Goal: Task Accomplishment & Management: Use online tool/utility

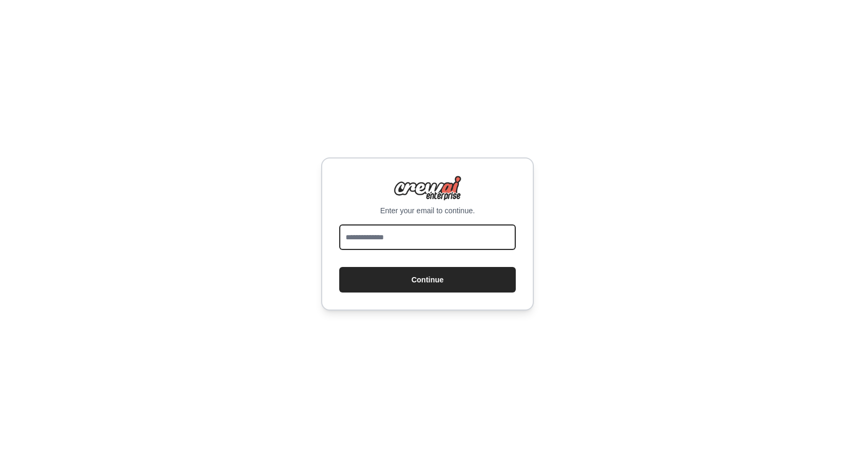
click at [493, 233] on input "email" at bounding box center [427, 237] width 176 height 26
type input "**********"
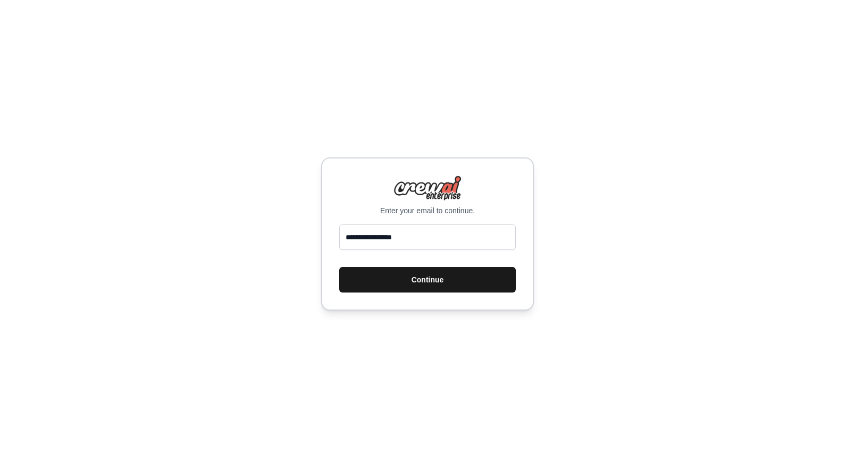
click at [451, 281] on button "Continue" at bounding box center [427, 280] width 176 height 26
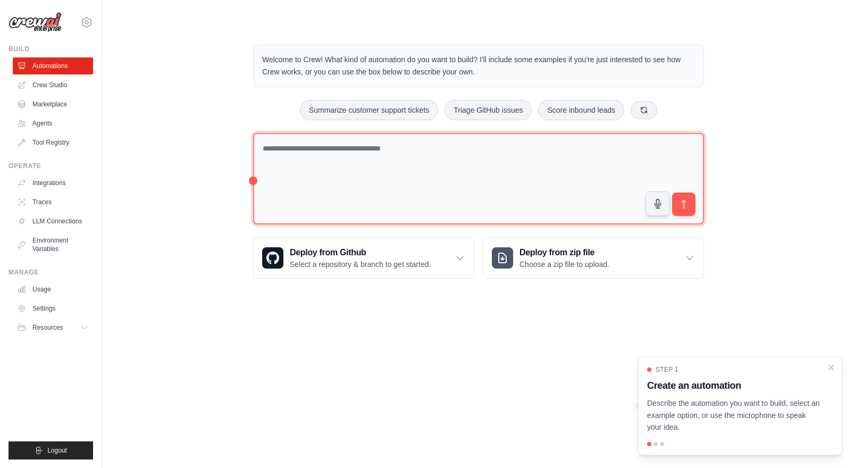
click at [313, 154] on textarea at bounding box center [478, 179] width 451 height 92
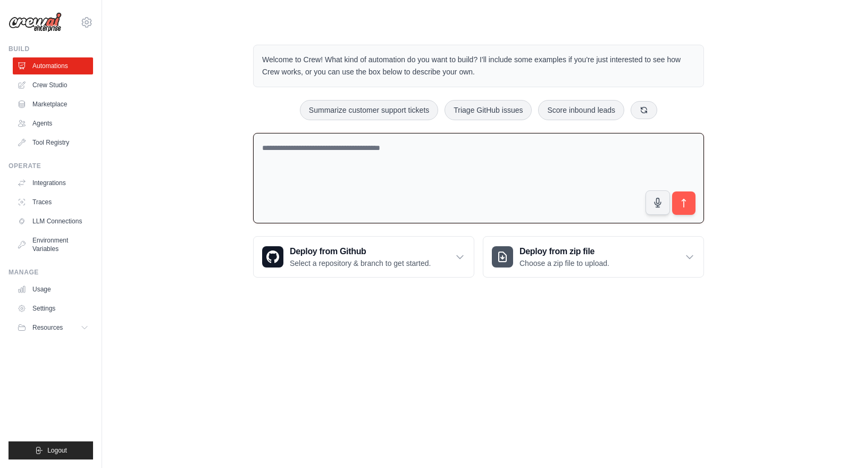
paste textarea "**********"
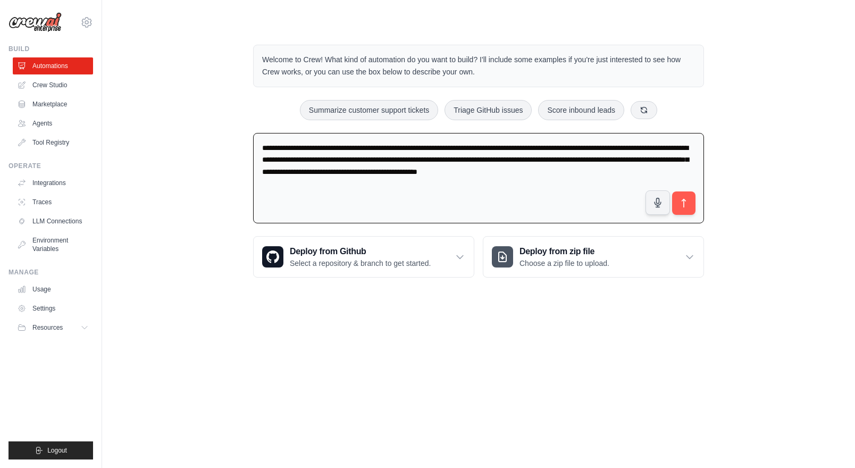
type textarea "**********"
click at [682, 204] on icon "submit" at bounding box center [683, 203] width 11 height 11
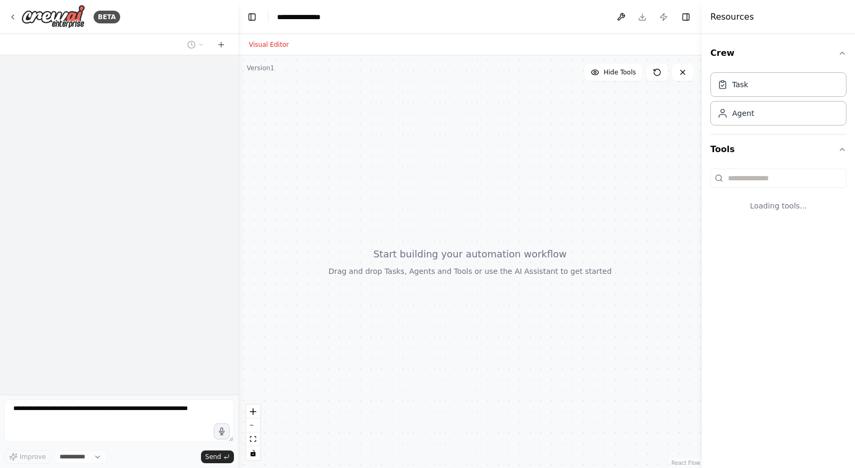
select select "****"
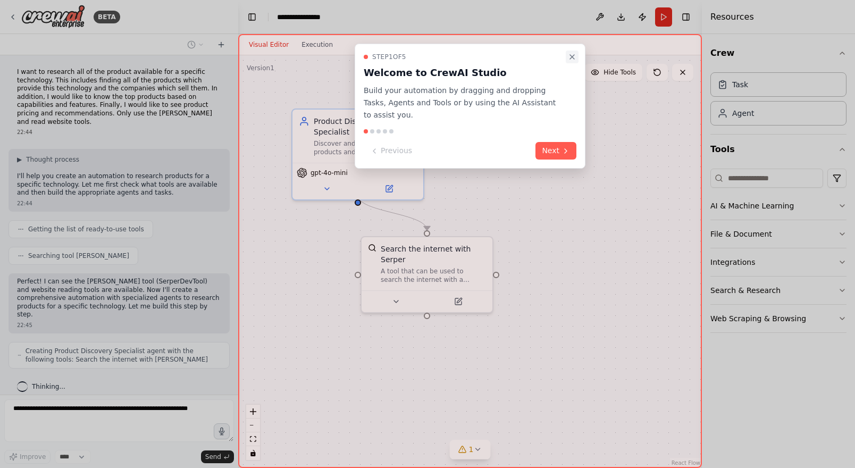
click at [572, 55] on icon "Close walkthrough" at bounding box center [572, 57] width 4 height 4
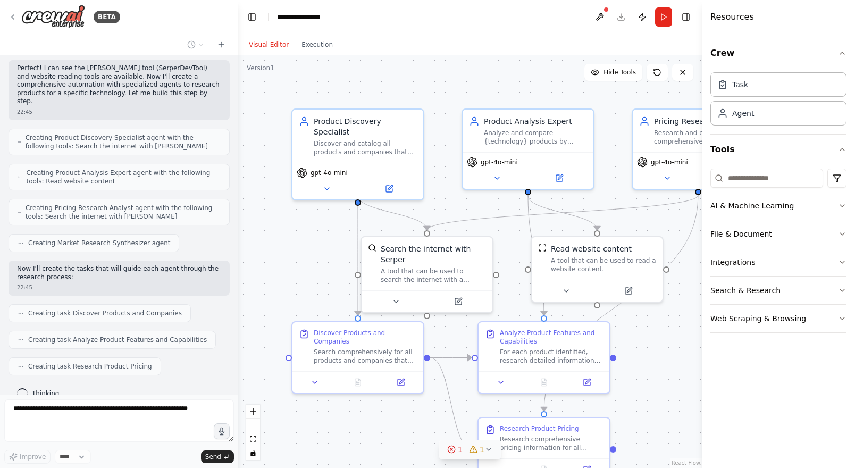
scroll to position [240, 0]
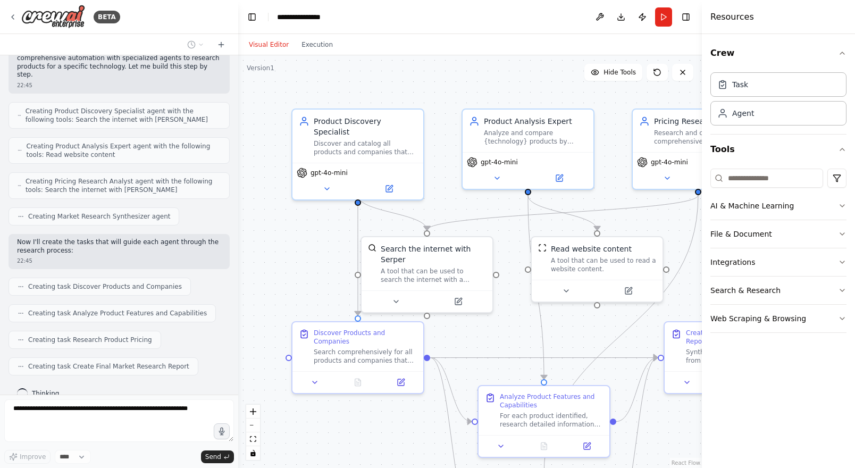
click at [486, 451] on div at bounding box center [543, 446] width 131 height 22
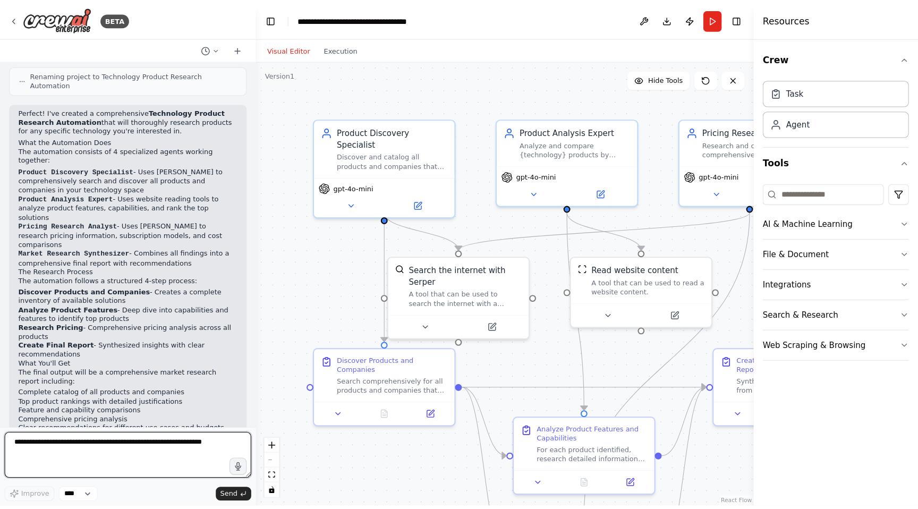
scroll to position [642, 0]
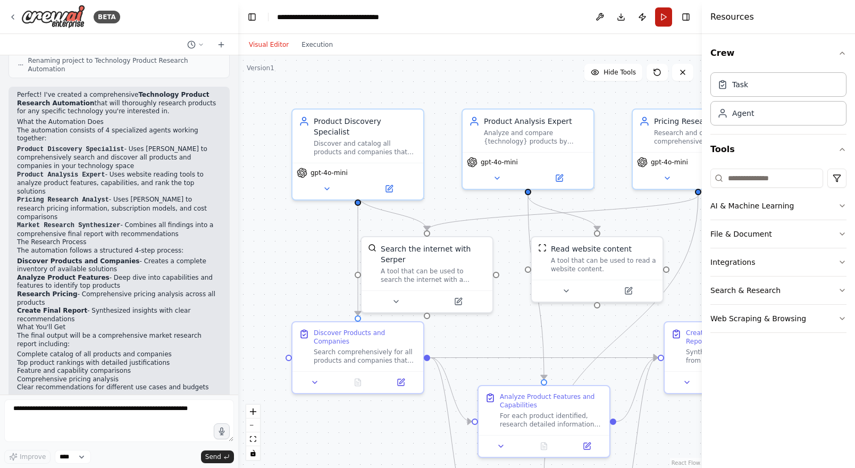
click at [662, 19] on button "Run" at bounding box center [663, 16] width 17 height 19
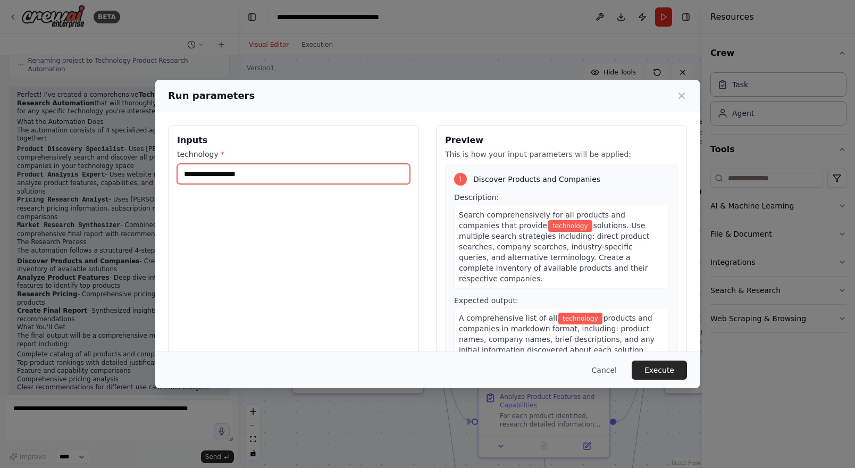
click at [327, 180] on input "technology *" at bounding box center [293, 174] width 233 height 20
type input "**********"
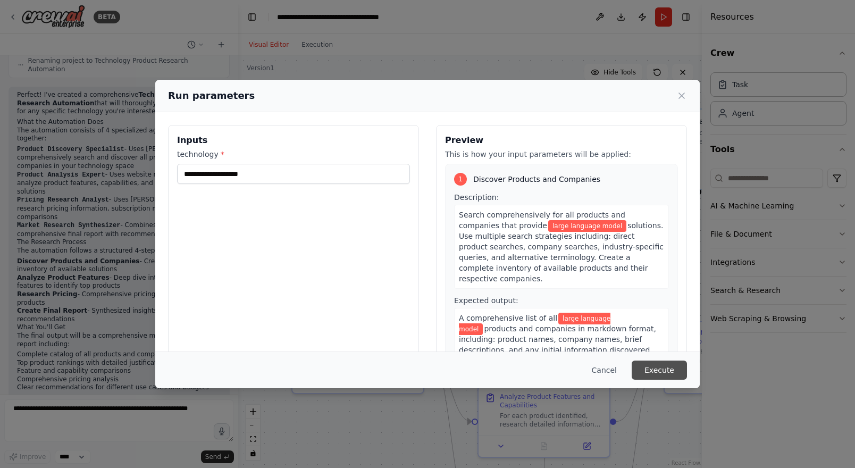
click at [660, 372] on button "Execute" at bounding box center [658, 369] width 55 height 19
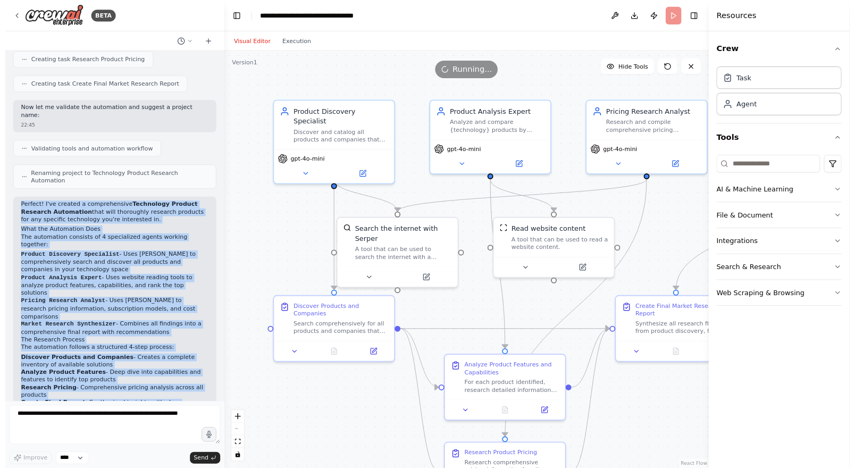
scroll to position [601, 0]
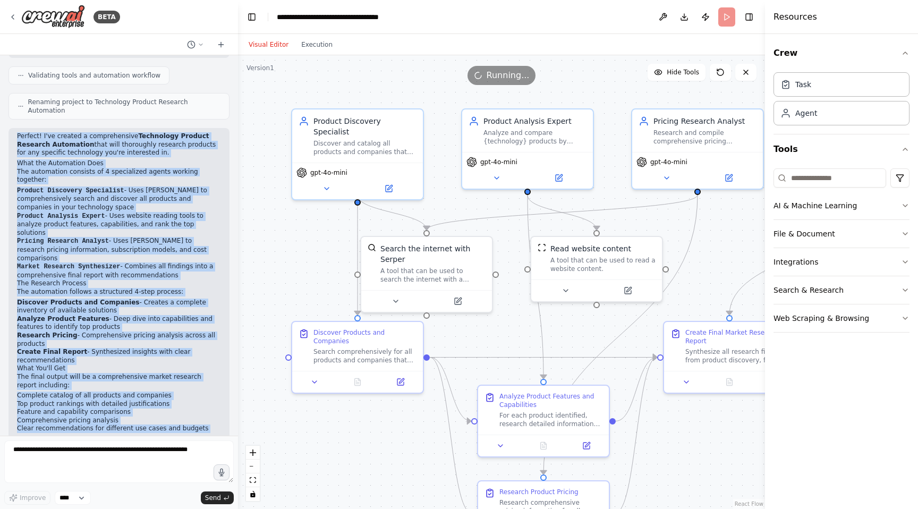
drag, startPoint x: 16, startPoint y: 189, endPoint x: 128, endPoint y: 451, distance: 285.3
click at [128, 451] on div "BETA I want to research all of the product available for a specific technology.…" at bounding box center [119, 254] width 238 height 509
copy div "Perfect! I've created a comprehensive Technology Product Research Automation th…"
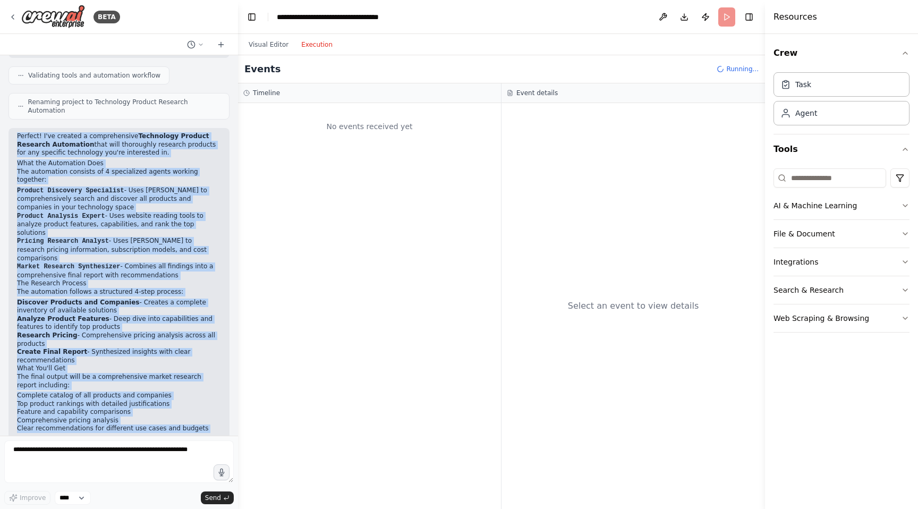
click at [320, 47] on button "Execution" at bounding box center [317, 44] width 44 height 13
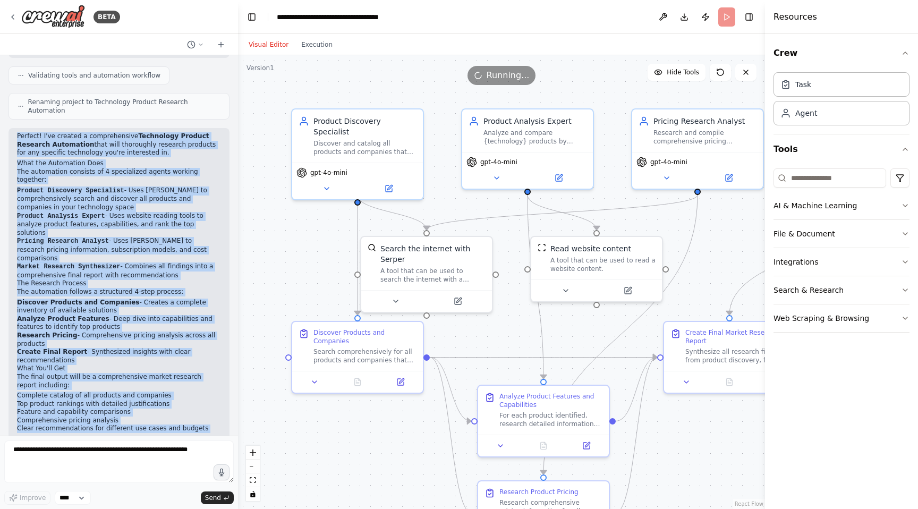
click at [270, 45] on button "Visual Editor" at bounding box center [268, 44] width 53 height 13
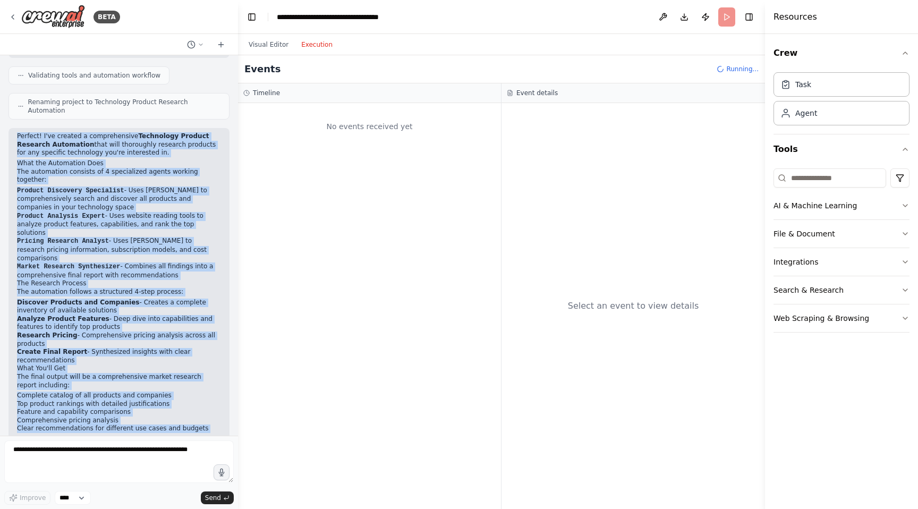
click at [308, 49] on button "Execution" at bounding box center [317, 44] width 44 height 13
click at [319, 46] on button "Execution" at bounding box center [317, 44] width 44 height 13
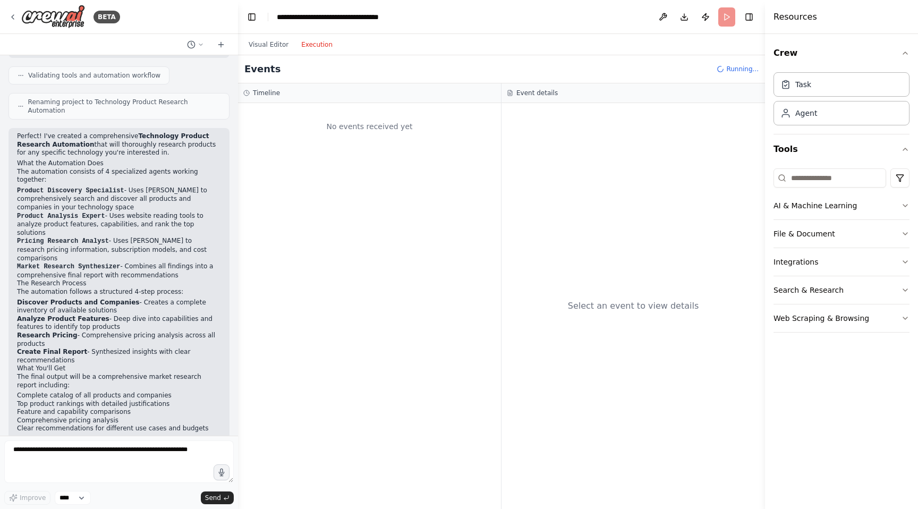
click at [534, 93] on h3 "Event details" at bounding box center [537, 93] width 41 height 9
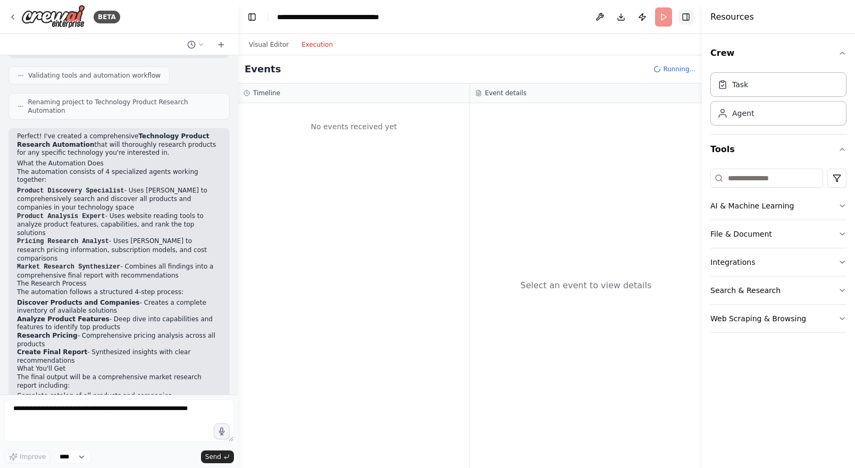
click at [685, 17] on button "Toggle Right Sidebar" at bounding box center [685, 17] width 15 height 15
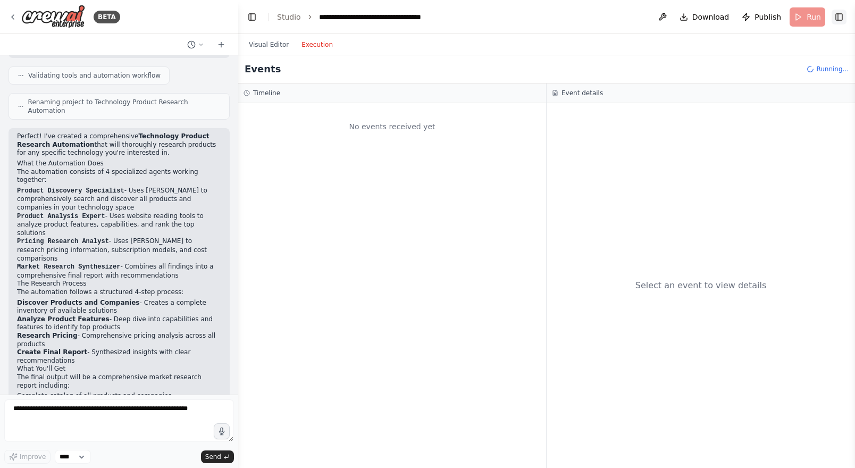
click at [839, 16] on button "Toggle Right Sidebar" at bounding box center [838, 17] width 15 height 15
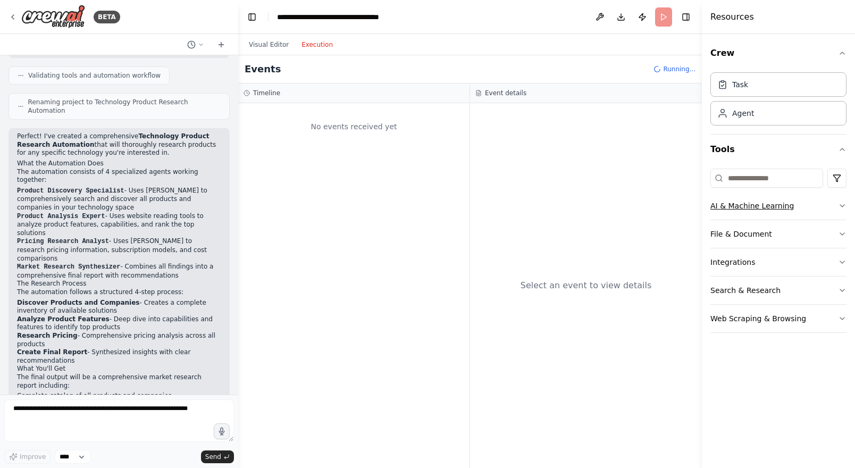
click at [734, 204] on button "AI & Machine Learning" at bounding box center [778, 206] width 136 height 28
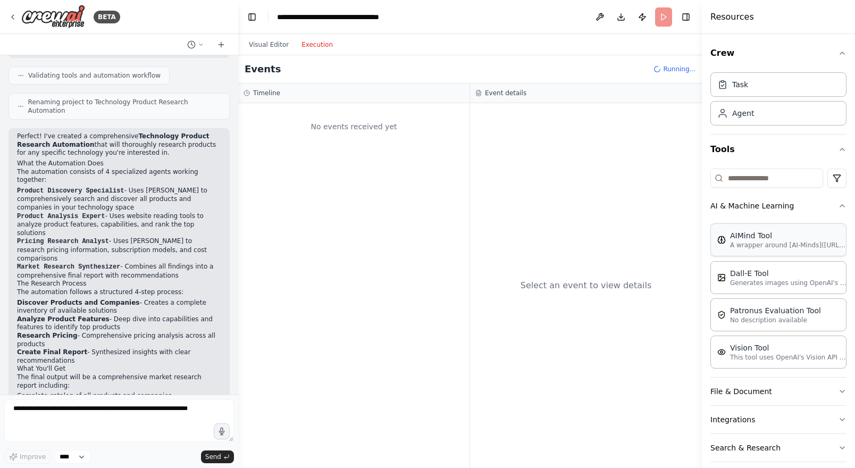
click at [736, 230] on div "AIMind Tool A wrapper around [AI-Minds](https://mindsdb.com/minds). Useful for …" at bounding box center [778, 239] width 136 height 33
click at [742, 271] on div "Dall-E Tool" at bounding box center [788, 272] width 117 height 11
click at [744, 316] on p "No description available" at bounding box center [775, 319] width 91 height 9
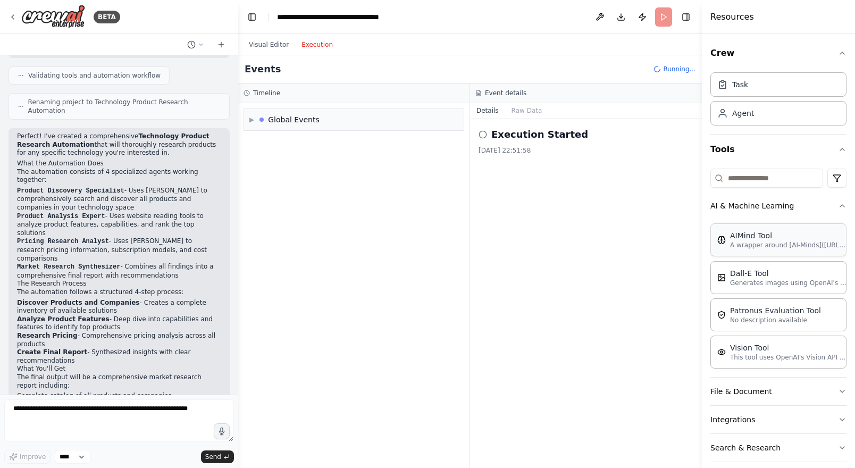
click at [754, 248] on p "A wrapper around [AI-Minds](https://mindsdb.com/minds). Useful for when you nee…" at bounding box center [788, 245] width 117 height 9
click at [250, 120] on span "▶" at bounding box center [251, 119] width 5 height 9
click at [269, 140] on span "Execution Started" at bounding box center [290, 142] width 57 height 9
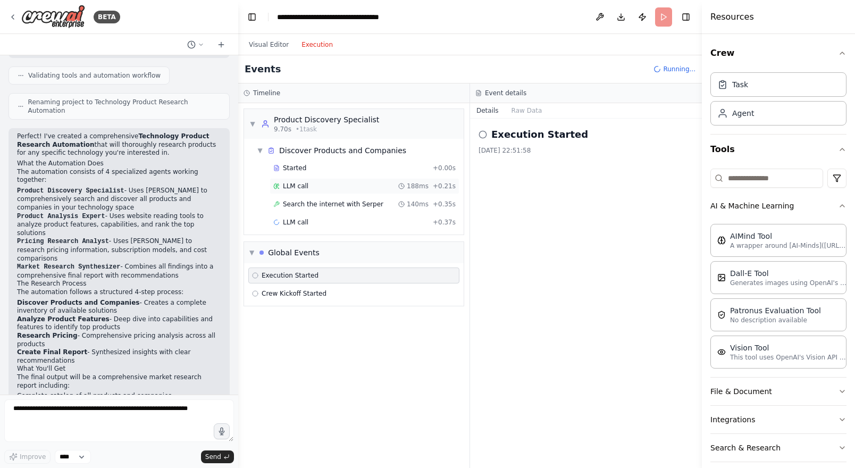
click at [332, 191] on div "LLM call 188ms + 0.21s" at bounding box center [364, 186] width 190 height 16
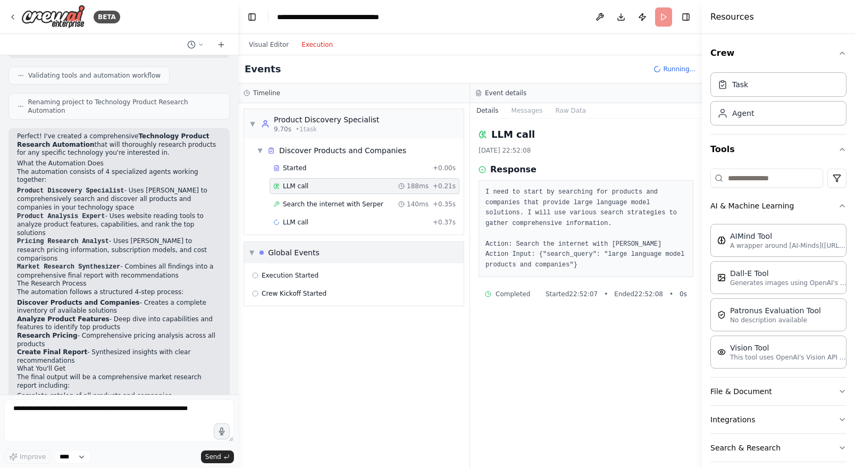
click at [321, 251] on div "▼ Global Events" at bounding box center [354, 252] width 220 height 21
click at [266, 52] on div "Visual Editor Execution" at bounding box center [290, 44] width 97 height 21
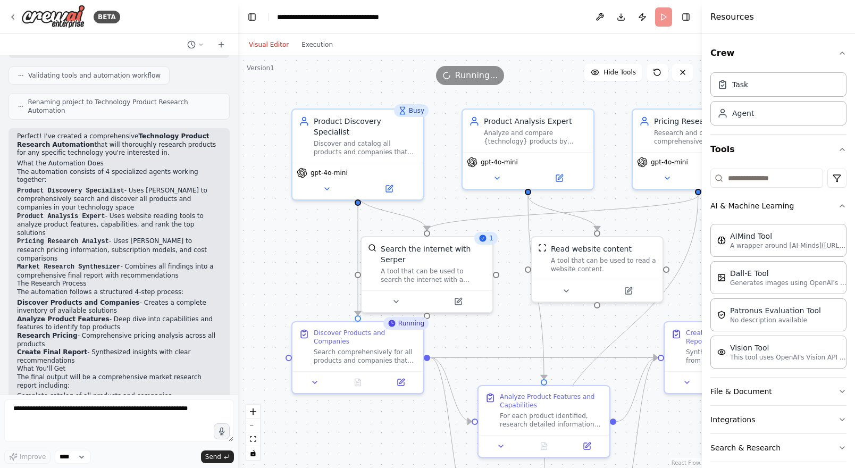
click at [266, 39] on button "Visual Editor" at bounding box center [268, 44] width 53 height 13
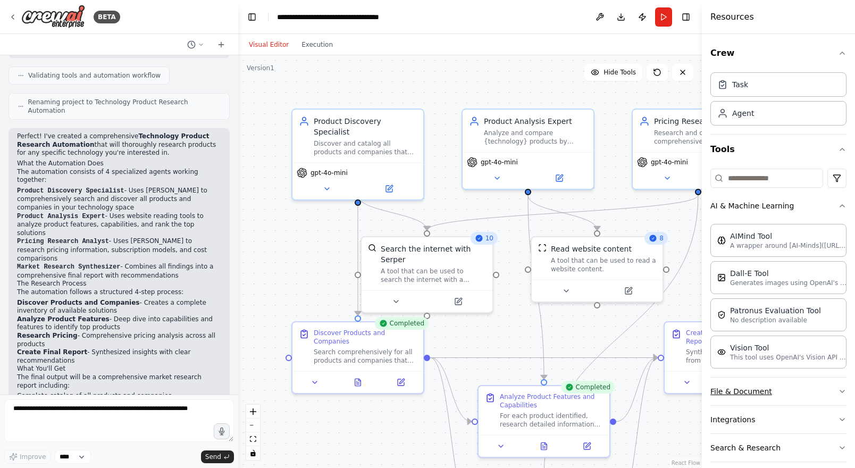
click at [795, 392] on button "File & Document" at bounding box center [778, 391] width 136 height 28
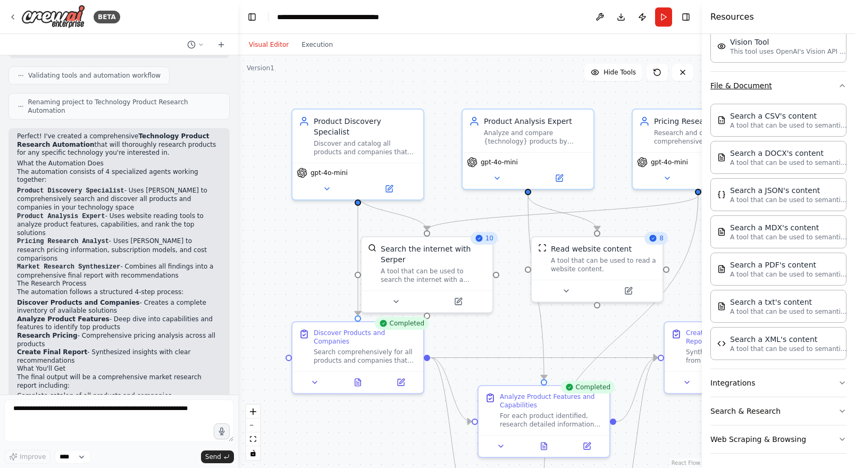
scroll to position [308, 0]
click at [798, 404] on button "Search & Research" at bounding box center [778, 408] width 136 height 28
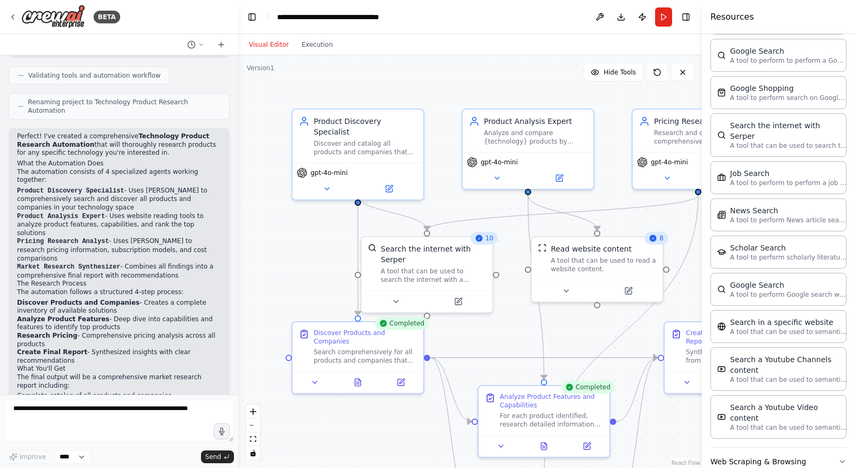
scroll to position [848, 0]
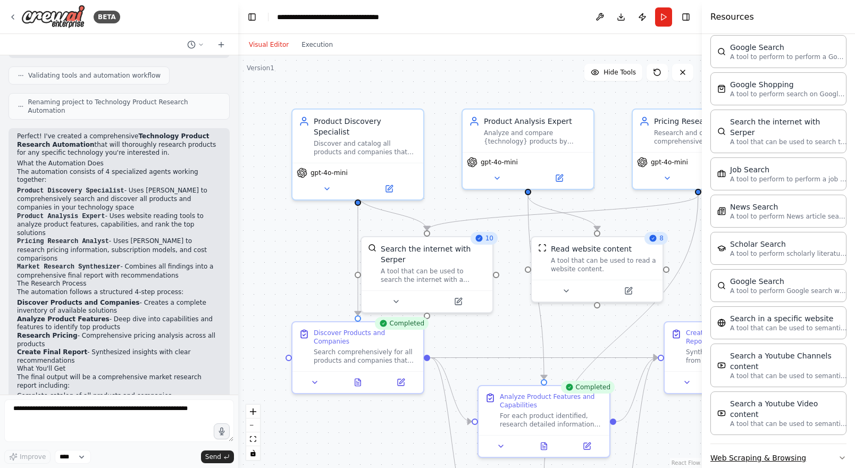
click at [799, 444] on button "Web Scraping & Browsing" at bounding box center [778, 458] width 136 height 28
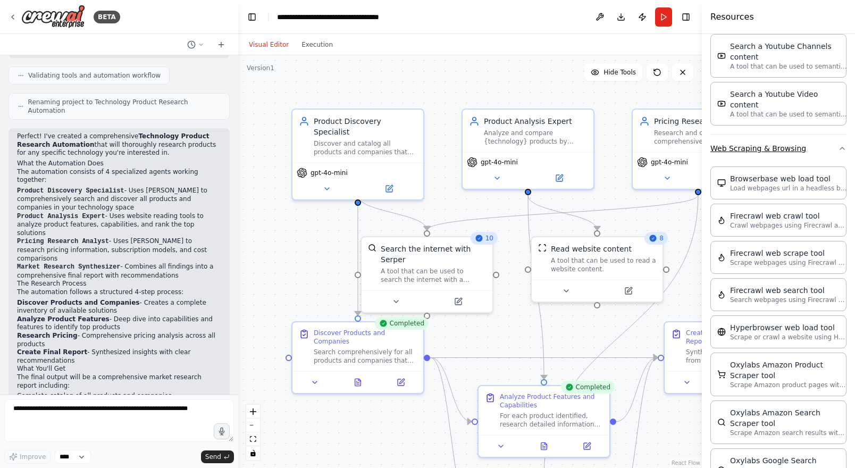
scroll to position [1158, 0]
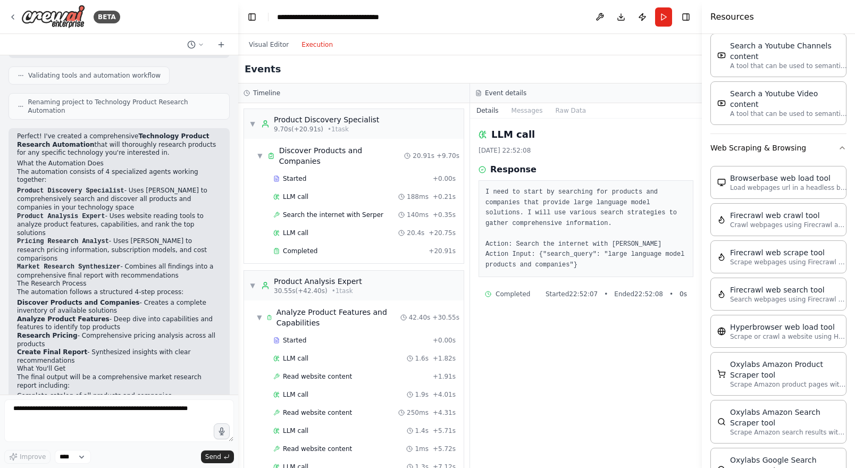
click at [326, 47] on button "Execution" at bounding box center [317, 44] width 44 height 13
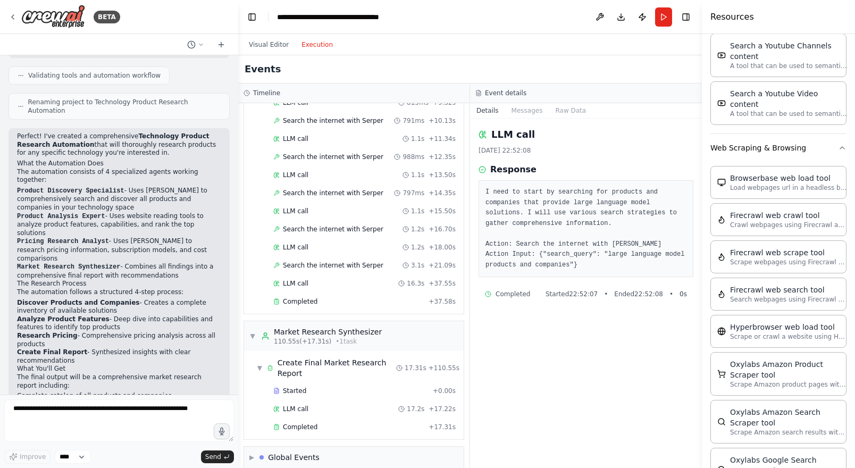
scroll to position [806, 0]
click at [281, 450] on div "Global Events" at bounding box center [294, 455] width 52 height 11
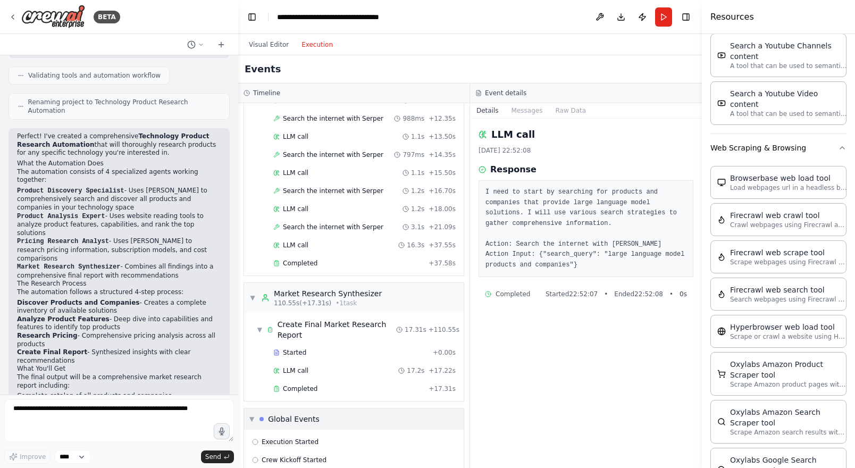
scroll to position [884, 0]
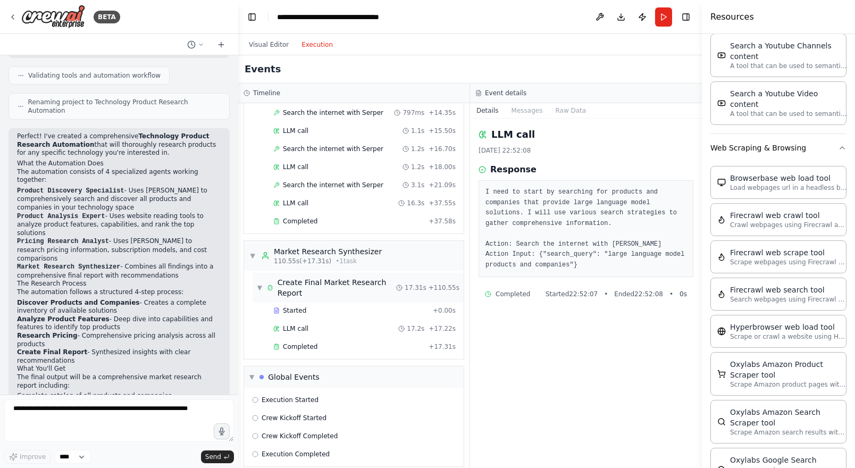
click at [315, 280] on div "Create Final Market Research Report" at bounding box center [336, 287] width 119 height 21
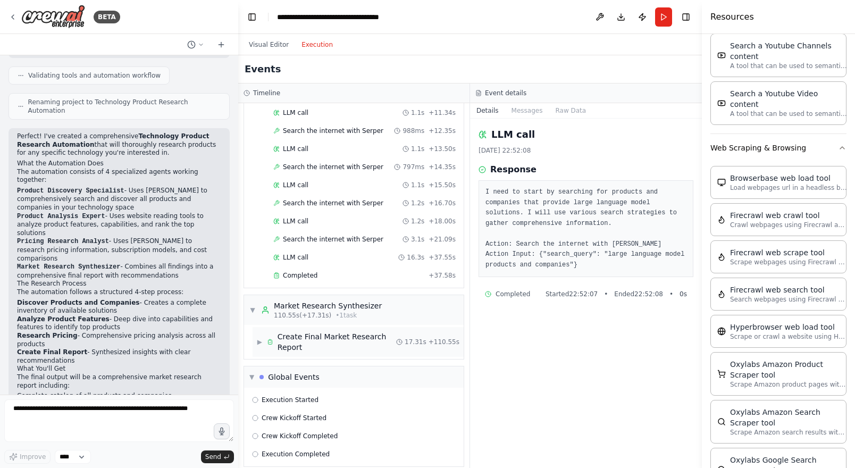
click at [313, 331] on div "Create Final Market Research Report" at bounding box center [336, 341] width 119 height 21
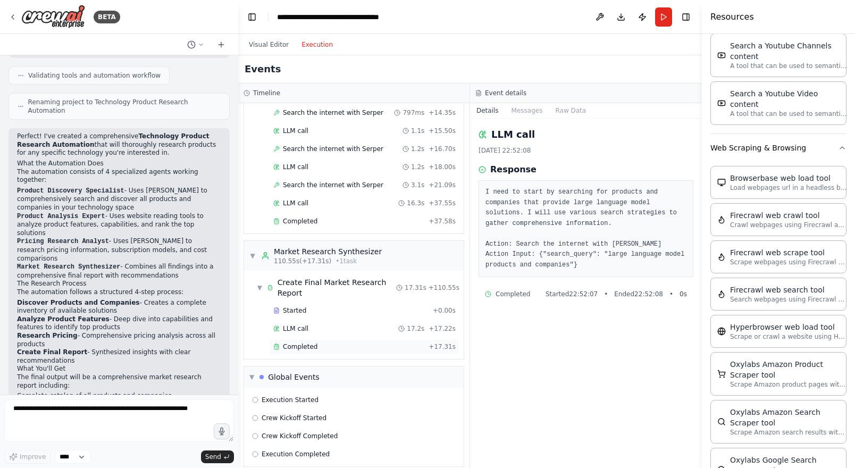
click at [319, 342] on div "Completed" at bounding box center [348, 346] width 151 height 9
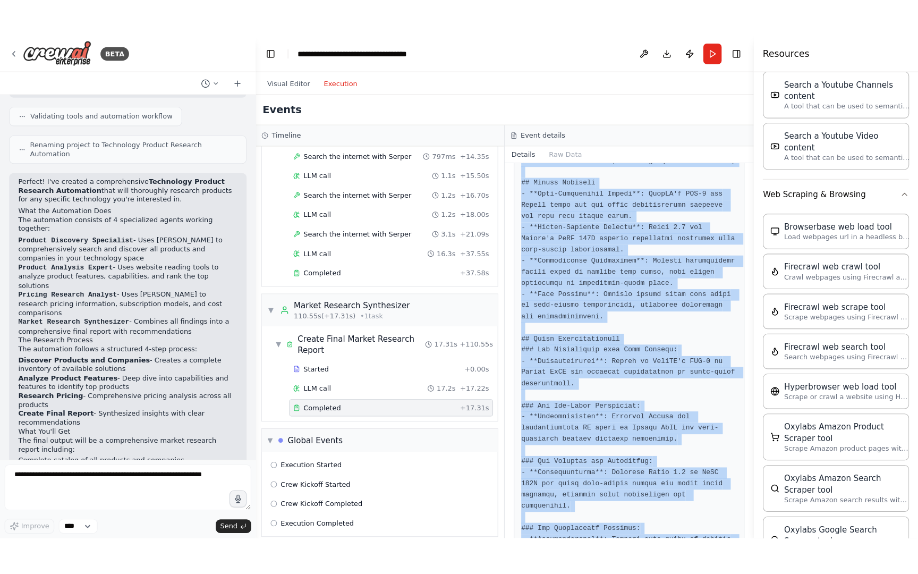
scroll to position [1609, 0]
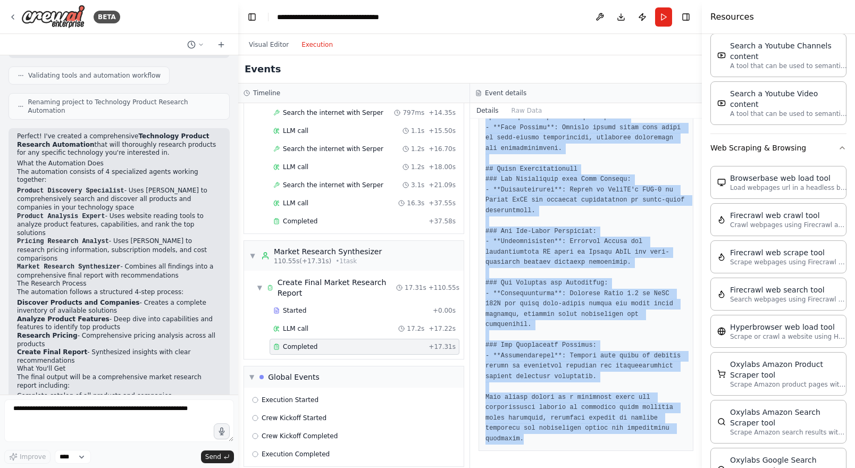
drag, startPoint x: 485, startPoint y: 191, endPoint x: 551, endPoint y: 490, distance: 305.4
click at [551, 467] on html "BETA I want to research all of the product available for a specific technology.…" at bounding box center [427, 234] width 855 height 468
copy pre "# Comprehensive Market Research Report on Large Language Model Solutions ## Exe…"
click at [260, 47] on button "Visual Editor" at bounding box center [268, 44] width 53 height 13
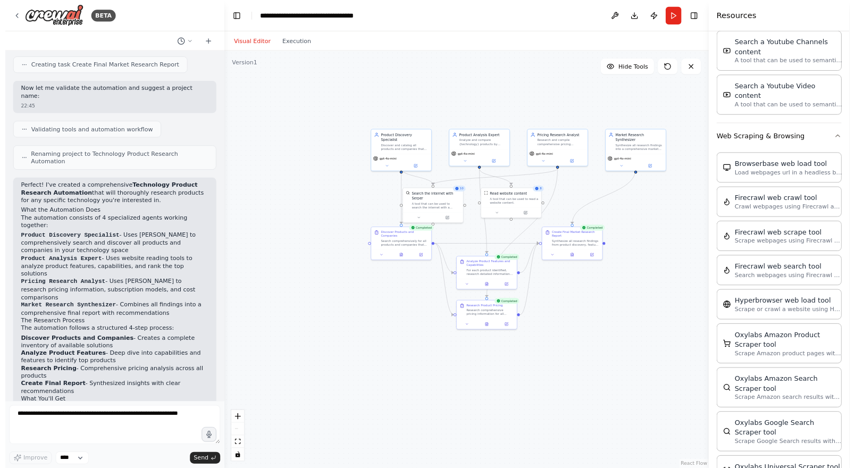
scroll to position [601, 0]
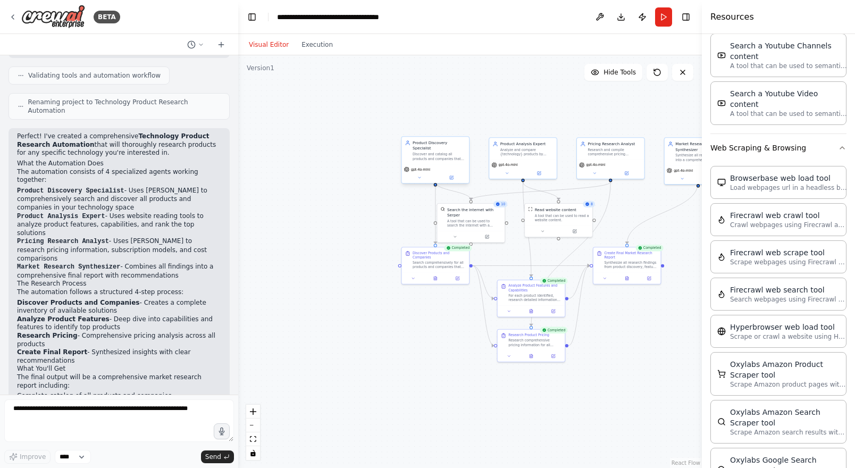
click at [425, 167] on span "gpt-4o-mini" at bounding box center [420, 169] width 19 height 4
click at [452, 176] on icon at bounding box center [451, 177] width 3 height 3
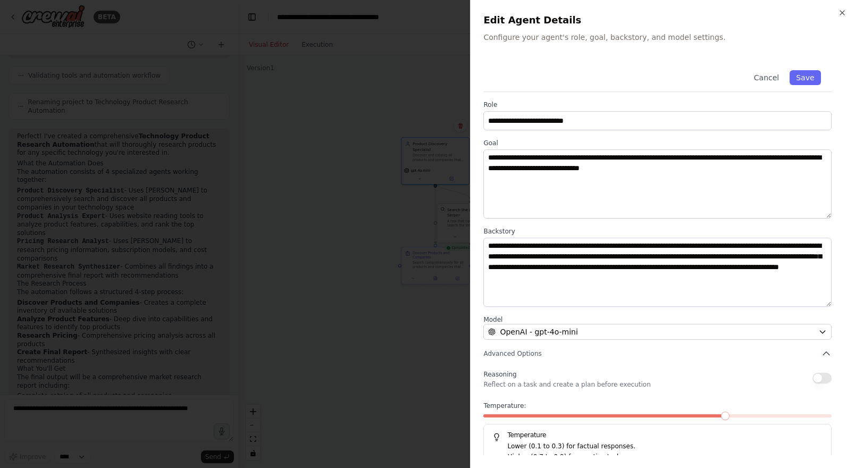
scroll to position [14, 0]
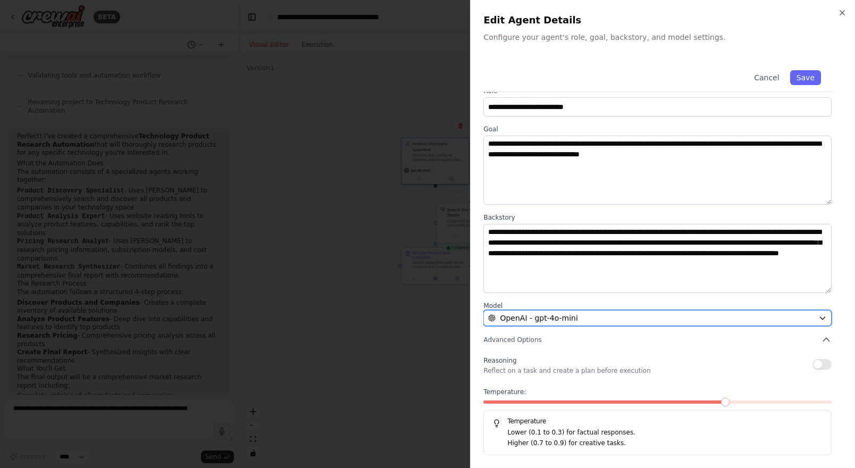
click at [692, 318] on div "OpenAI - gpt-4o-mini" at bounding box center [651, 318] width 326 height 11
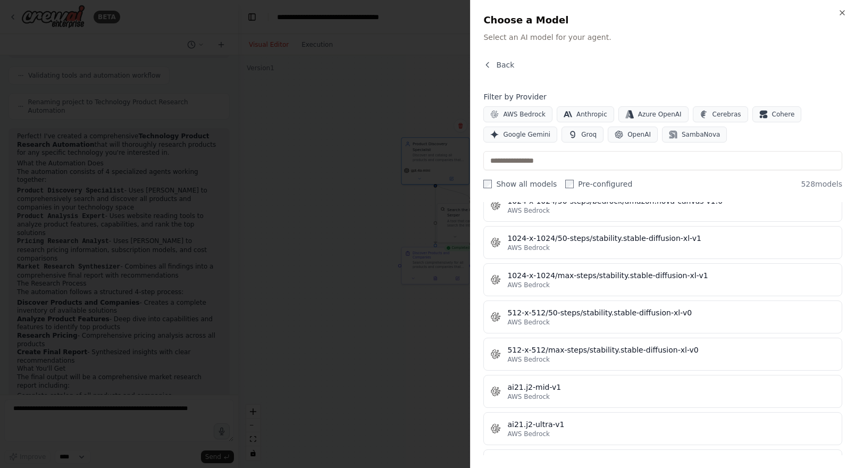
scroll to position [342, 0]
click at [842, 14] on icon "button" at bounding box center [842, 13] width 9 height 9
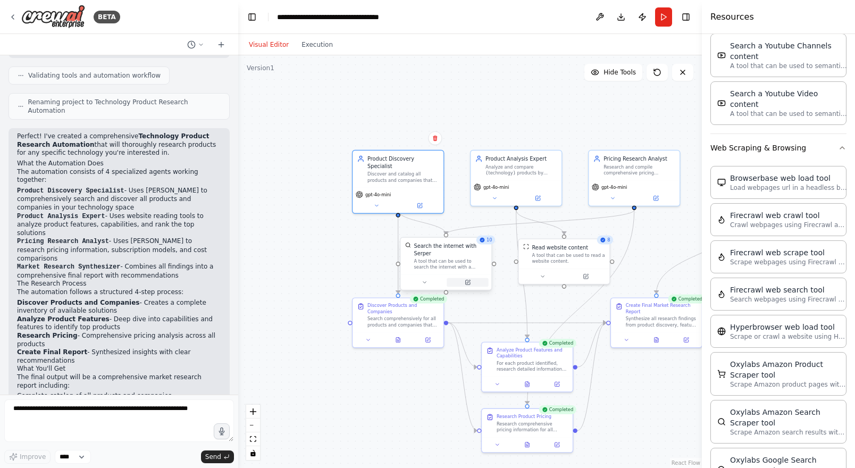
click at [467, 282] on icon at bounding box center [468, 281] width 3 height 3
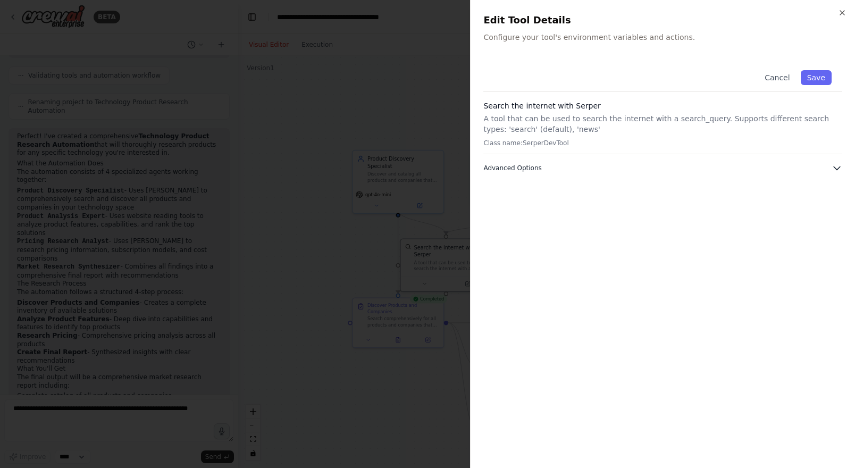
click at [833, 168] on icon "button" at bounding box center [836, 168] width 11 height 11
click at [301, 259] on div at bounding box center [427, 234] width 855 height 468
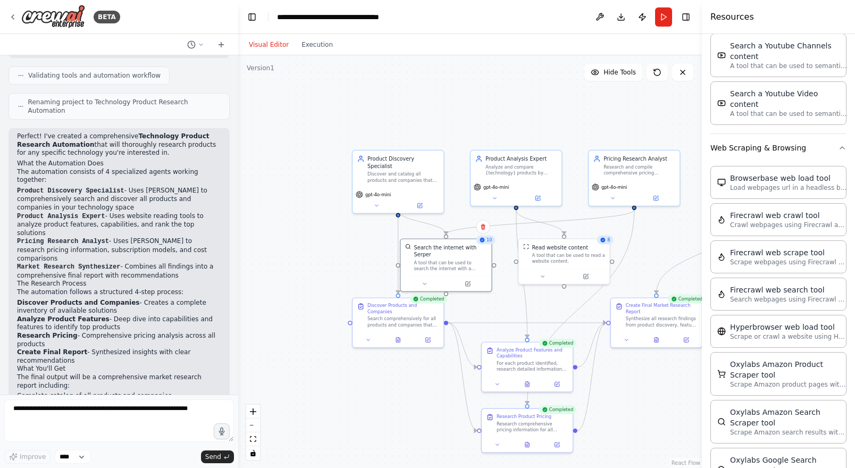
click at [490, 243] on div "10" at bounding box center [485, 239] width 19 height 9
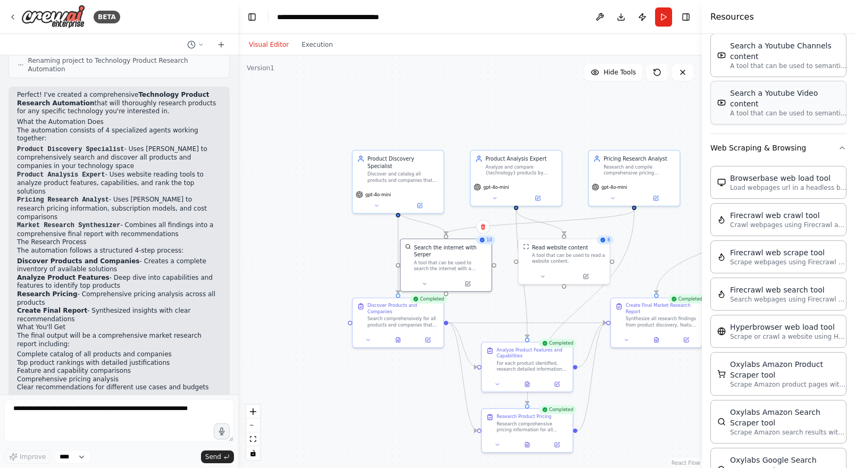
click at [724, 91] on div "Search a Youtube Video content A tool that can be used to semantic search a que…" at bounding box center [778, 103] width 122 height 30
click at [313, 44] on button "Execution" at bounding box center [317, 44] width 44 height 13
click at [277, 46] on button "Visual Editor" at bounding box center [268, 44] width 53 height 13
click at [435, 249] on div "Search the internet with Serper" at bounding box center [453, 249] width 73 height 15
click at [664, 18] on button "Run" at bounding box center [663, 16] width 17 height 19
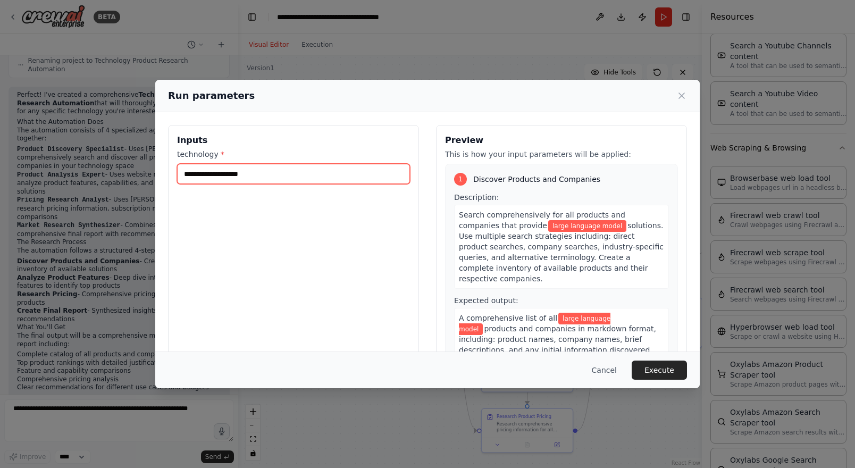
click at [329, 180] on input "**********" at bounding box center [293, 174] width 233 height 20
type input "**********"
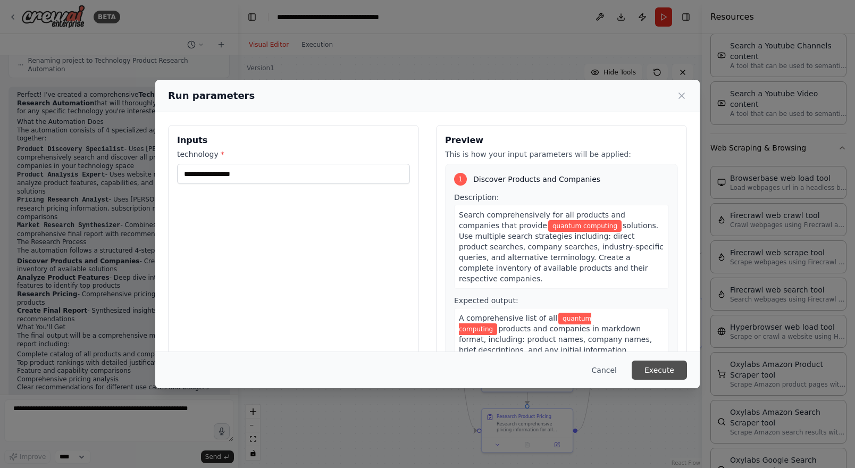
click at [657, 373] on button "Execute" at bounding box center [658, 369] width 55 height 19
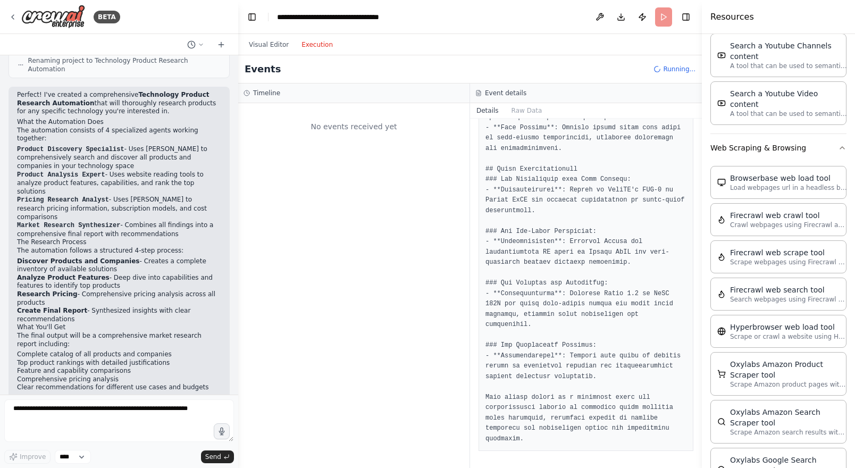
scroll to position [0, 0]
click at [317, 43] on button "Execution" at bounding box center [317, 44] width 44 height 13
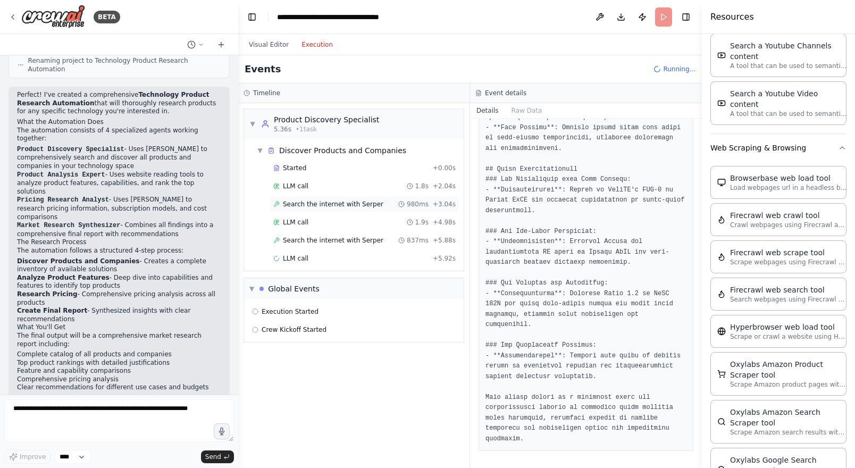
click at [345, 208] on div "Search the internet with Serper 980ms + 3.04s" at bounding box center [364, 204] width 190 height 16
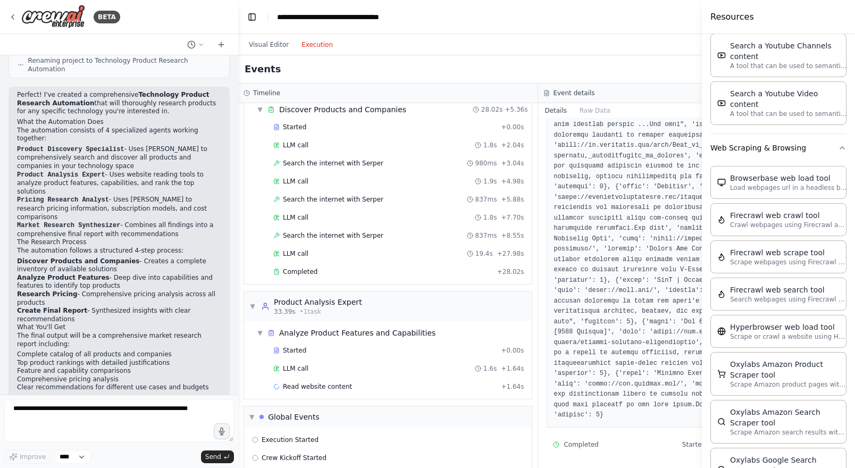
scroll to position [41, 0]
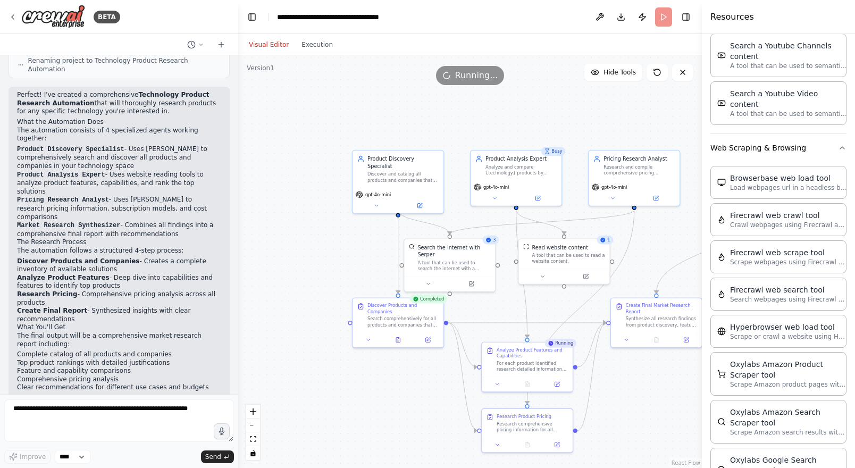
click at [274, 43] on button "Visual Editor" at bounding box center [268, 44] width 53 height 13
click at [13, 13] on icon at bounding box center [13, 17] width 9 height 9
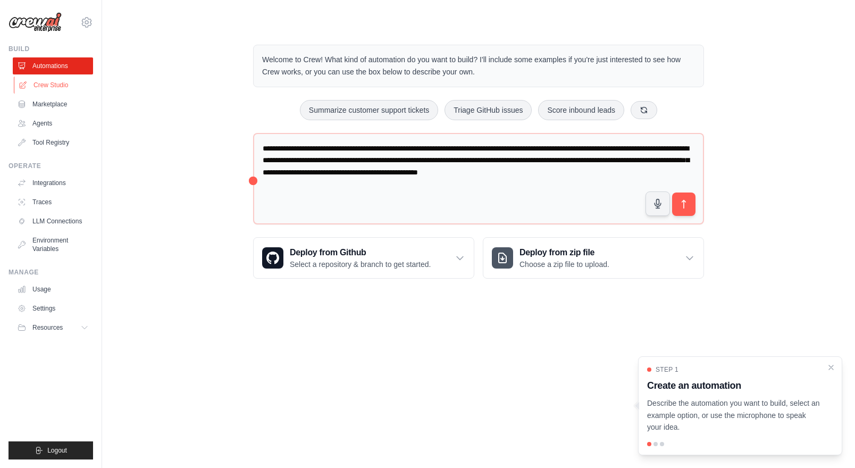
click at [61, 89] on link "Crew Studio" at bounding box center [54, 85] width 80 height 17
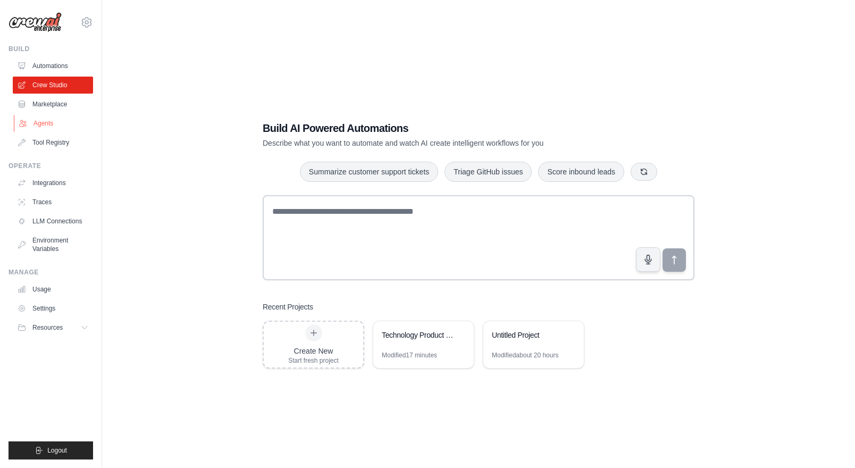
click at [40, 127] on link "Agents" at bounding box center [54, 123] width 80 height 17
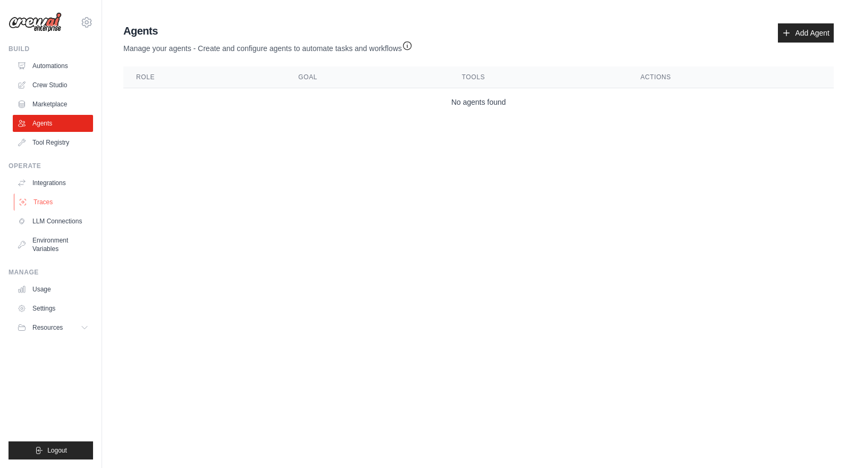
click at [46, 196] on link "Traces" at bounding box center [54, 201] width 80 height 17
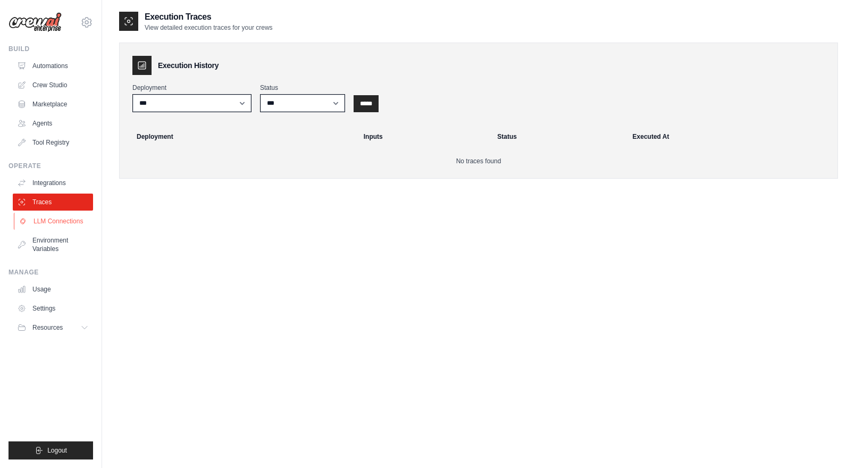
click at [50, 218] on link "LLM Connections" at bounding box center [54, 221] width 80 height 17
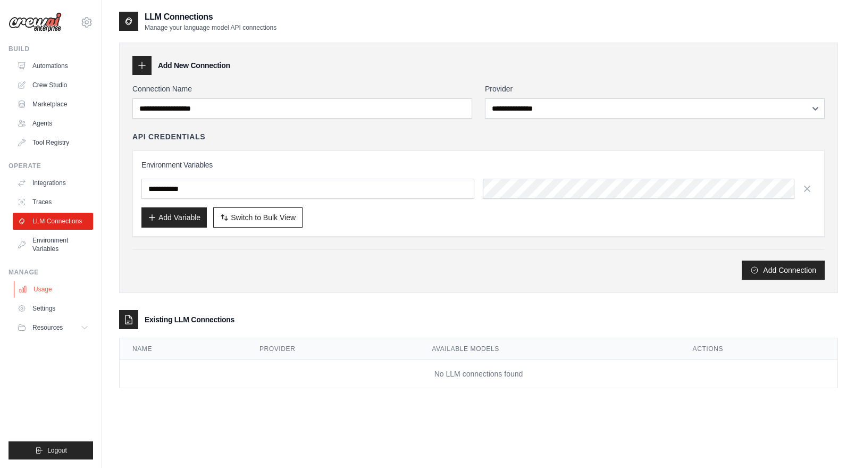
click at [45, 282] on link "Usage" at bounding box center [54, 289] width 80 height 17
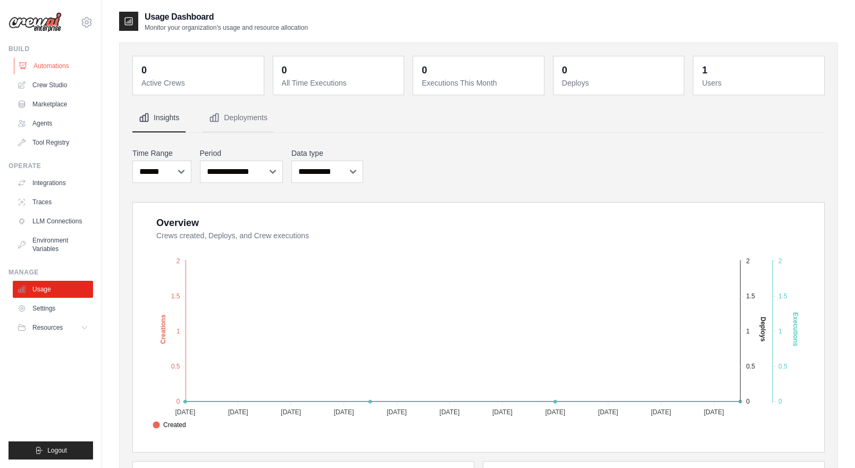
click at [56, 69] on link "Automations" at bounding box center [54, 65] width 80 height 17
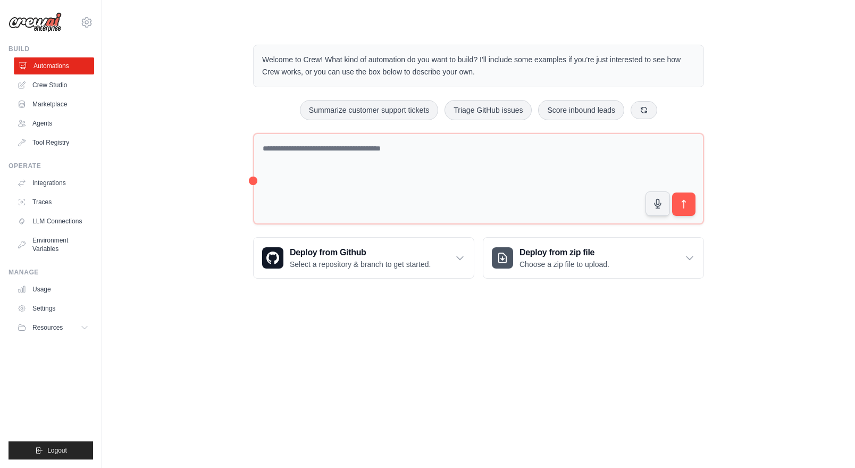
click at [67, 62] on link "Automations" at bounding box center [54, 65] width 80 height 17
click at [54, 82] on link "Crew Studio" at bounding box center [54, 85] width 80 height 17
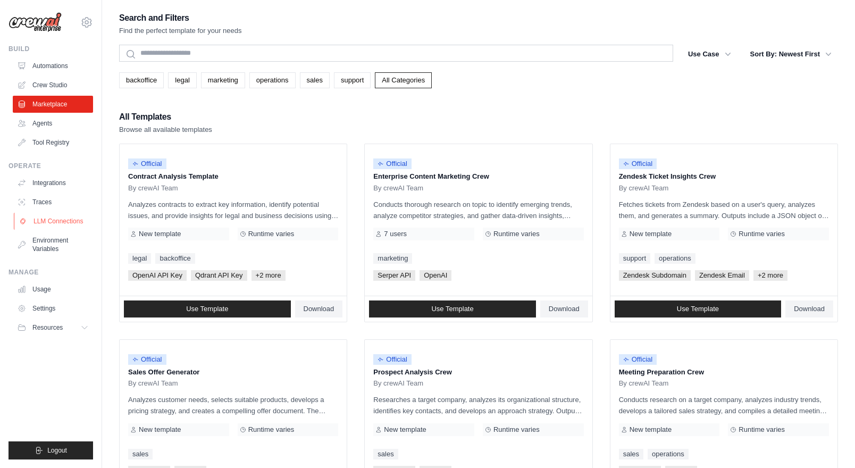
click at [45, 214] on link "LLM Connections" at bounding box center [54, 221] width 80 height 17
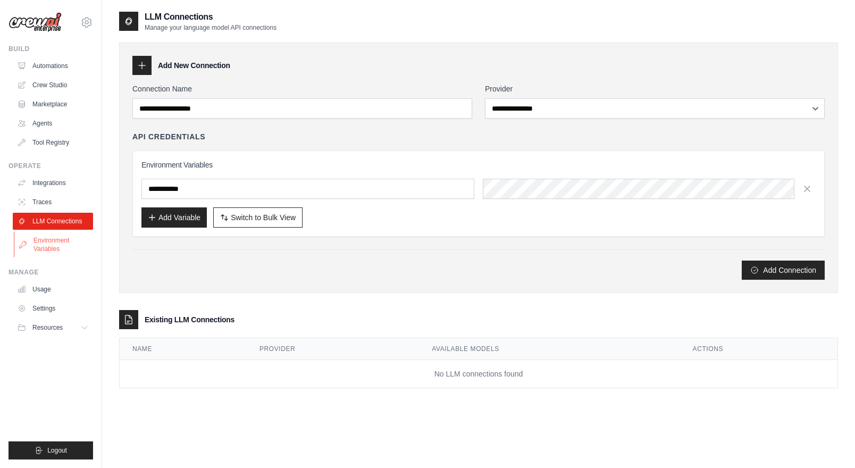
click at [65, 246] on link "Environment Variables" at bounding box center [54, 245] width 80 height 26
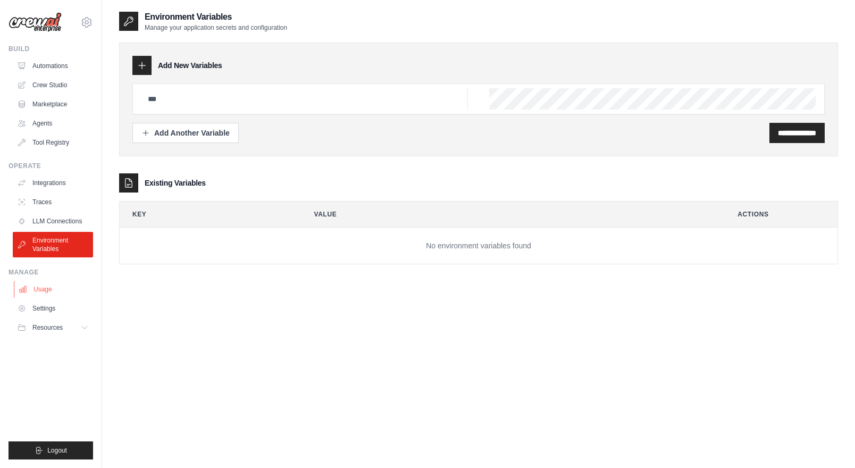
click at [54, 293] on link "Usage" at bounding box center [54, 289] width 80 height 17
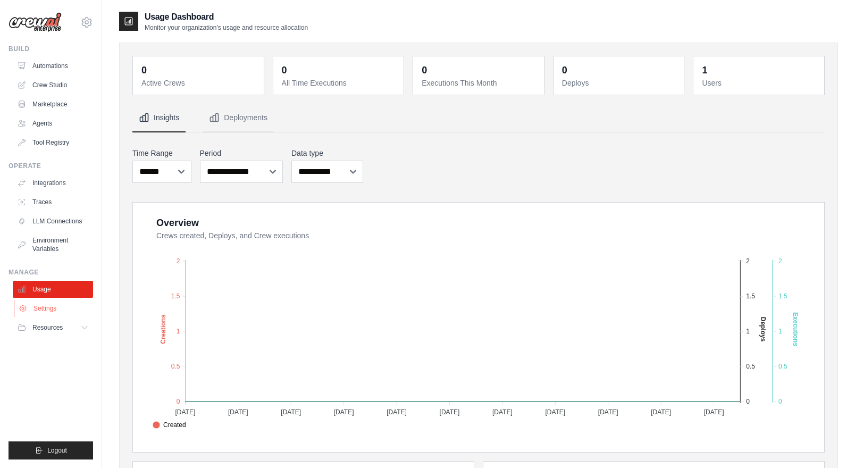
click at [47, 309] on link "Settings" at bounding box center [54, 308] width 80 height 17
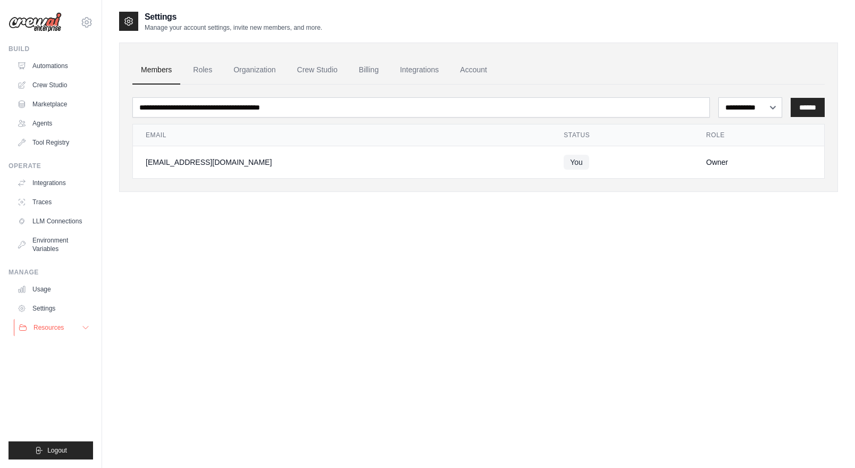
click at [49, 326] on span "Resources" at bounding box center [48, 327] width 30 height 9
click at [52, 64] on link "Automations" at bounding box center [54, 65] width 80 height 17
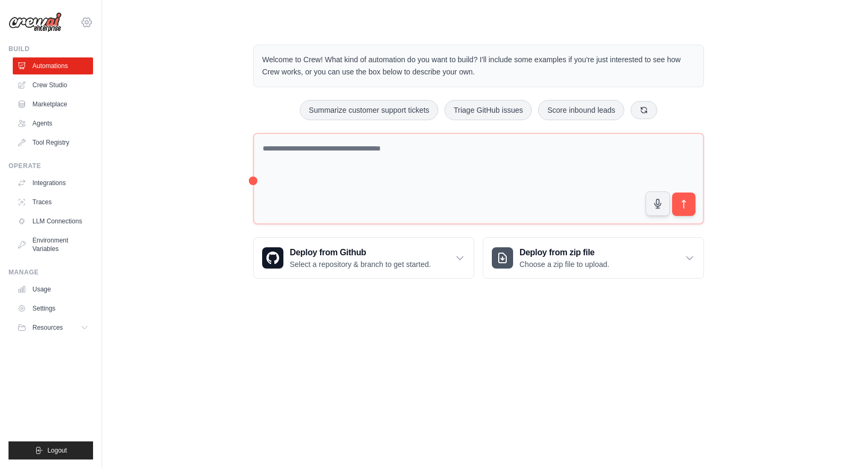
click at [85, 25] on icon at bounding box center [86, 22] width 13 height 13
